Goal: Transaction & Acquisition: Purchase product/service

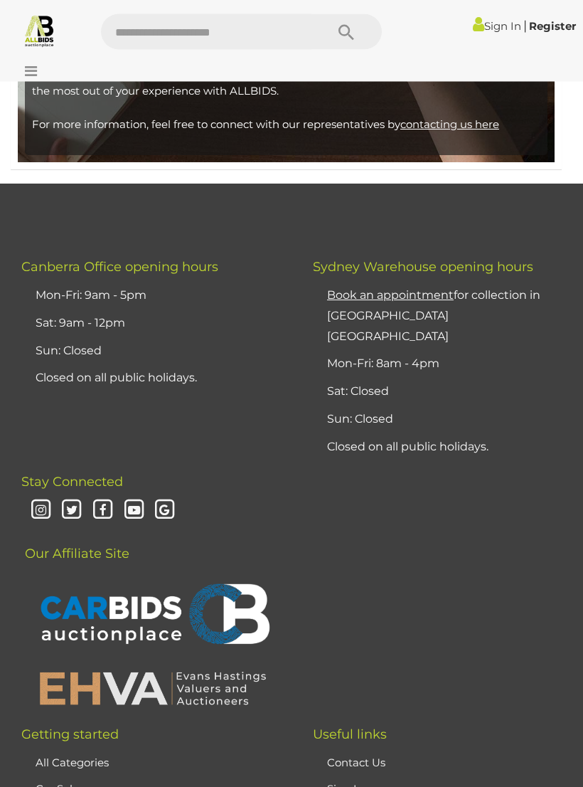
scroll to position [24361, 0]
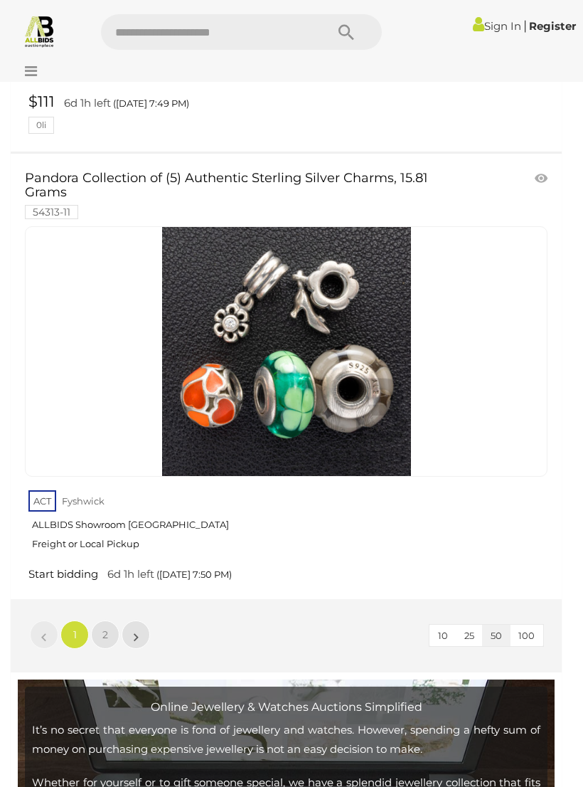
click at [112, 620] on link "2" at bounding box center [105, 634] width 28 height 28
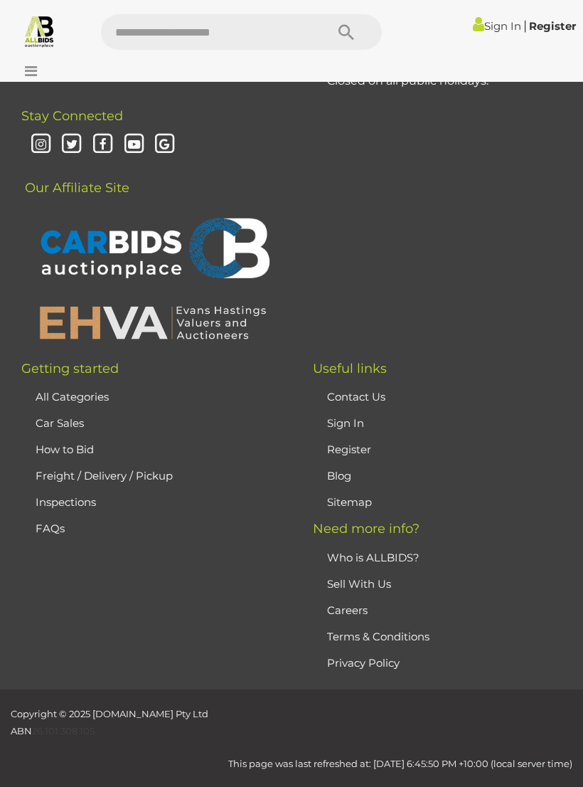
scroll to position [336, 0]
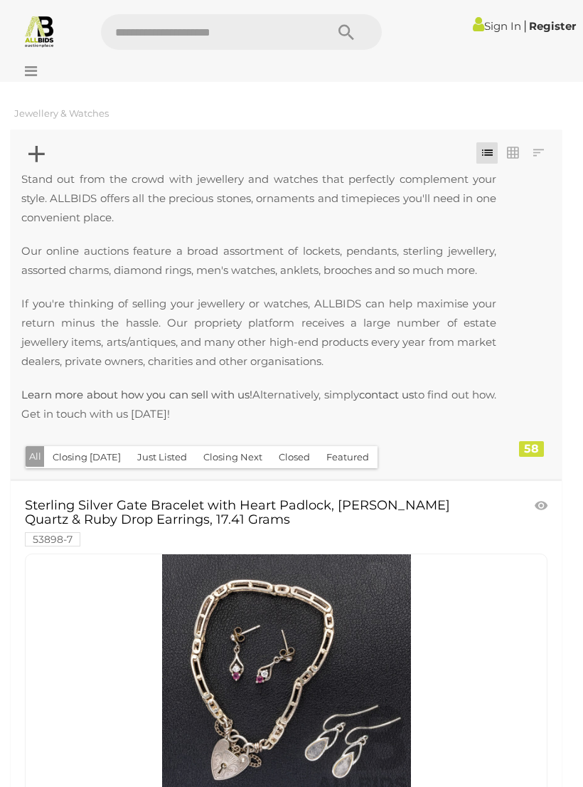
click at [23, 73] on icon at bounding box center [27, 71] width 19 height 14
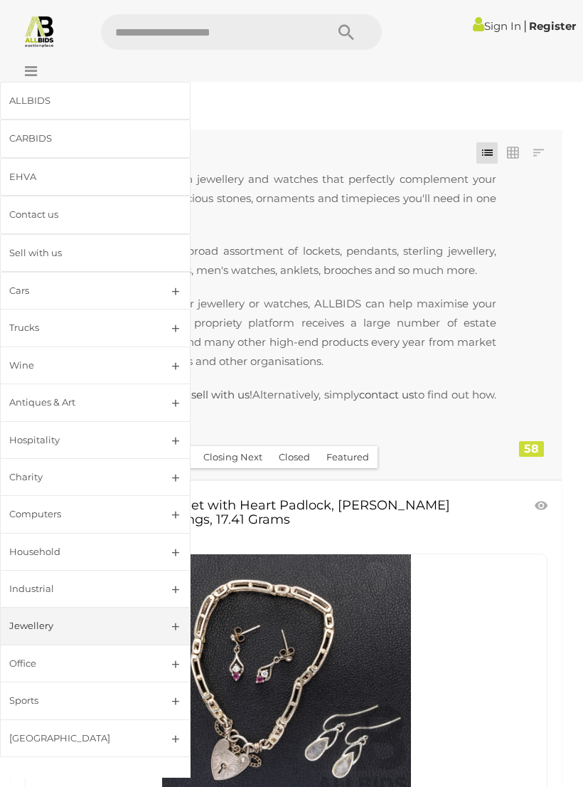
click at [177, 628] on link "Jewellery" at bounding box center [95, 626] width 191 height 38
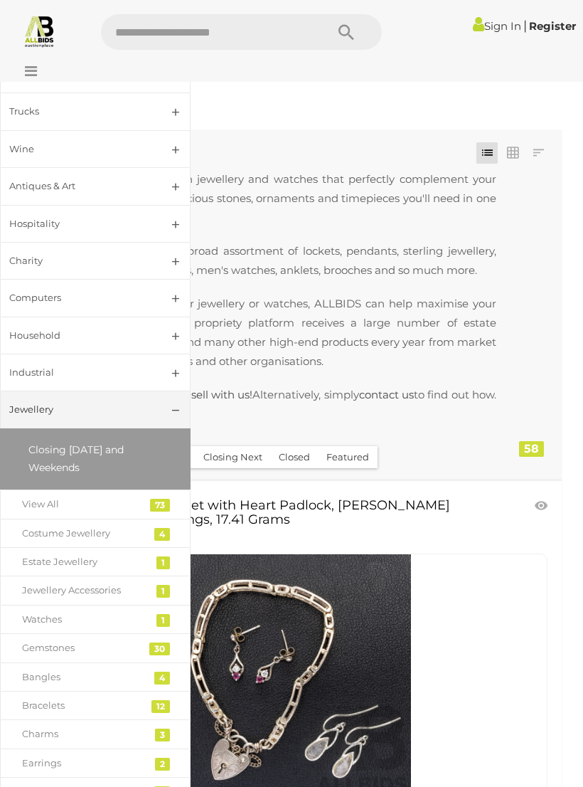
click at [46, 448] on span "Closing [DATE] and Weekends" at bounding box center [75, 458] width 95 height 31
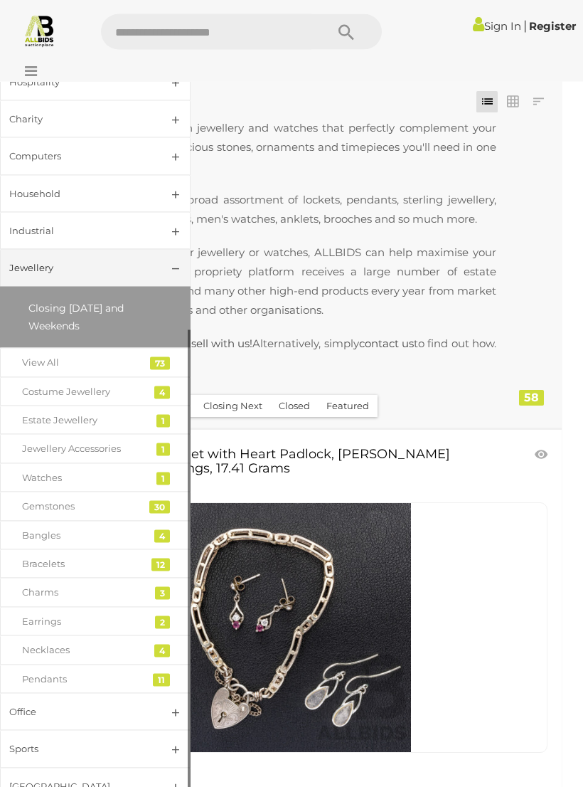
scroll to position [42, 0]
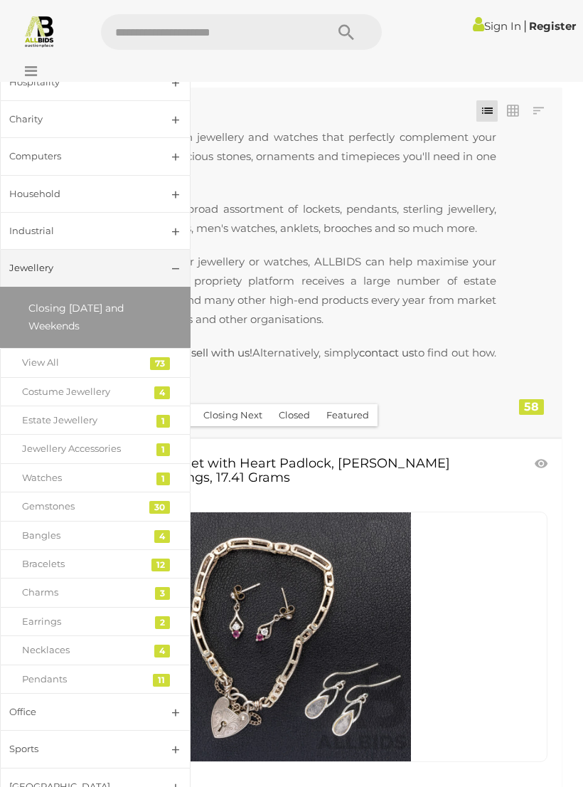
click at [51, 619] on div "Earrings" at bounding box center [84, 621] width 125 height 16
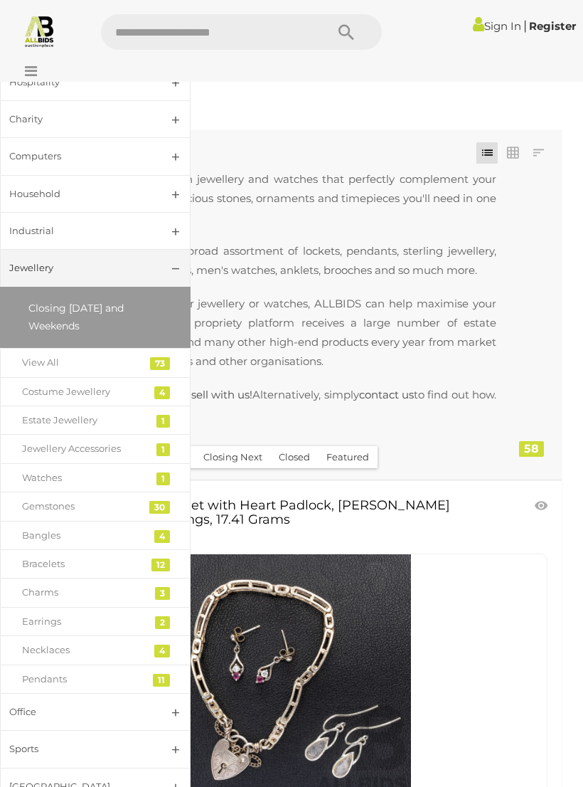
scroll to position [65, 0]
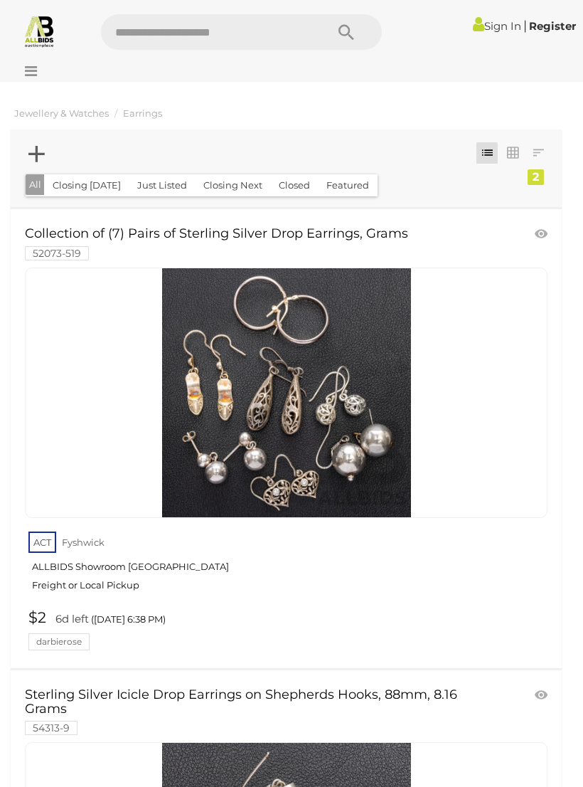
click at [80, 178] on button "Closing [DATE]" at bounding box center [86, 185] width 85 height 22
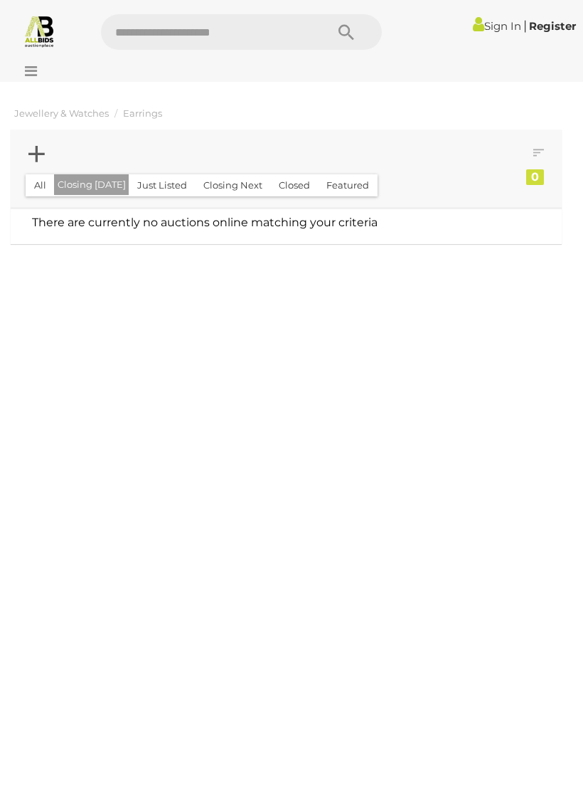
click at [27, 72] on icon at bounding box center [27, 71] width 19 height 14
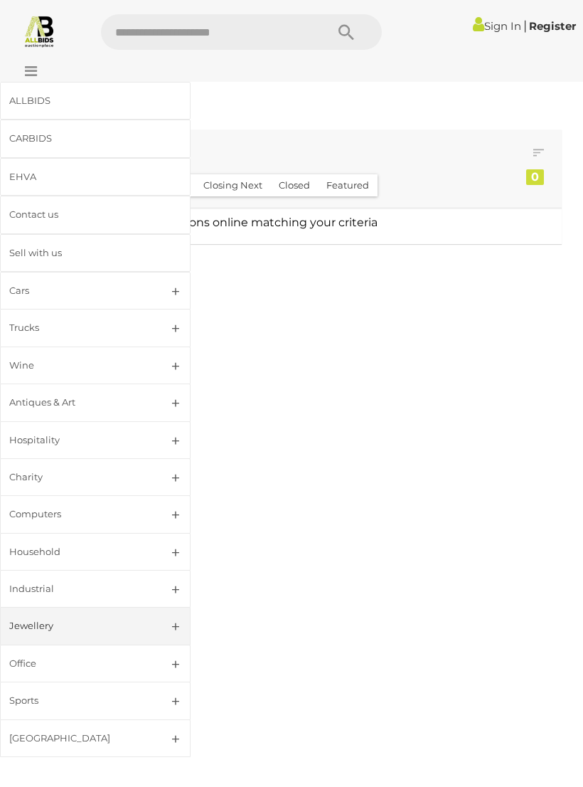
click at [18, 397] on div "Antiques & Art" at bounding box center [78, 402] width 138 height 16
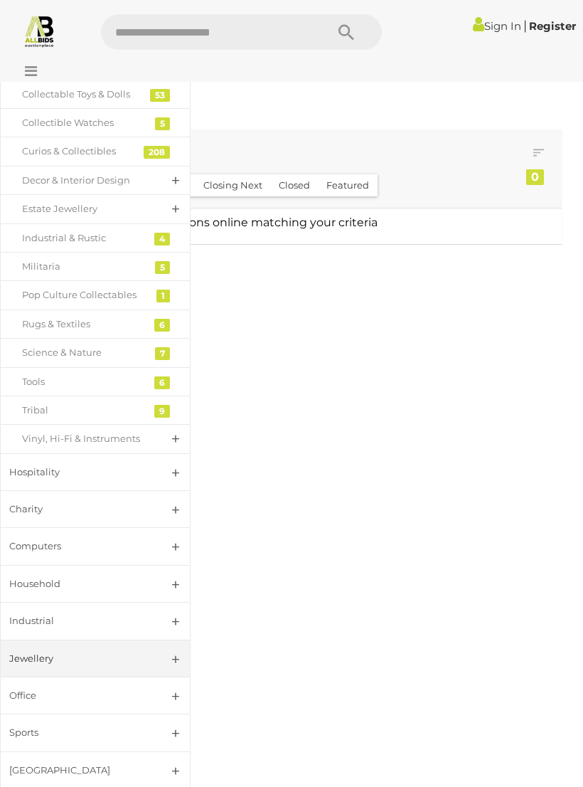
click at [55, 666] on div "Jewellery" at bounding box center [78, 658] width 138 height 16
